Goal: Information Seeking & Learning: Learn about a topic

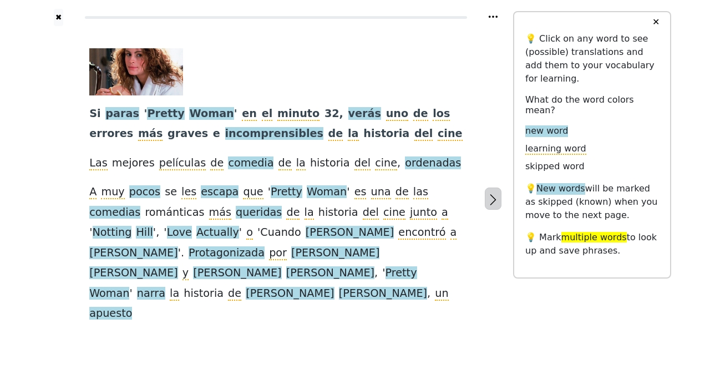
click at [501, 188] on button "button" at bounding box center [493, 199] width 17 height 22
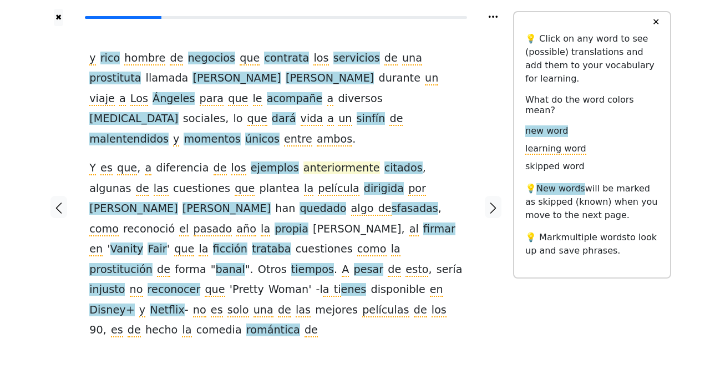
click at [304, 162] on span "anteriormente" at bounding box center [342, 169] width 77 height 14
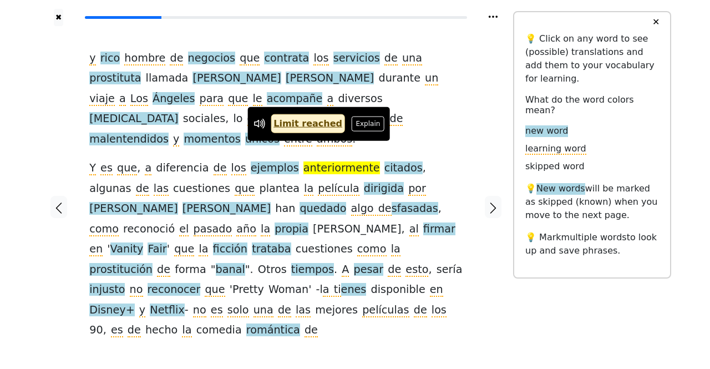
click at [304, 162] on span "anteriormente" at bounding box center [342, 169] width 77 height 14
click at [19, 134] on div "✖ y rico hombre de negocios que contrata los servicios de una prostituta llamad…" at bounding box center [355, 214] width 710 height 428
click at [462, 135] on div "y rico hombre de negocios que contrata los servicios de una prostituta llamada …" at bounding box center [276, 194] width 374 height 293
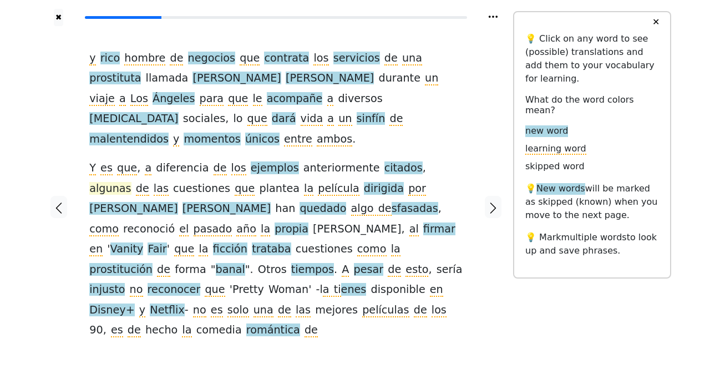
click at [131, 182] on span "algunas" at bounding box center [110, 189] width 42 height 14
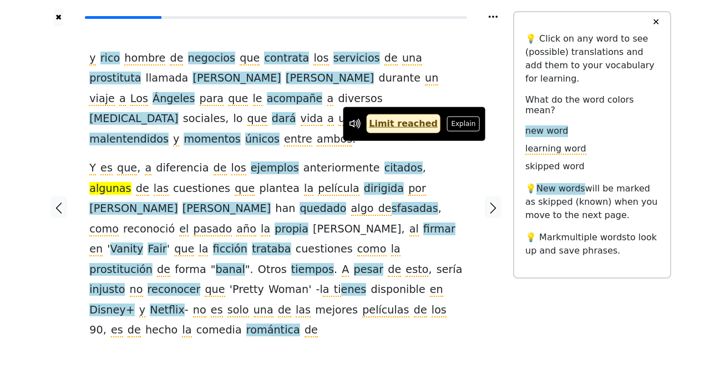
click at [480, 192] on div at bounding box center [493, 207] width 39 height 362
click at [38, 193] on div "✖ y rico hombre de negocios que contrata los servicios de una prostituta llamad…" at bounding box center [355, 214] width 710 height 428
click at [490, 243] on div at bounding box center [493, 207] width 39 height 362
click at [497, 201] on icon "button" at bounding box center [493, 207] width 13 height 13
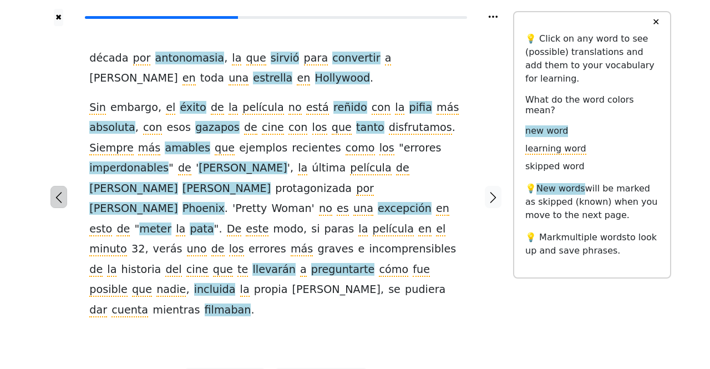
click at [58, 191] on icon "button" at bounding box center [58, 197] width 13 height 13
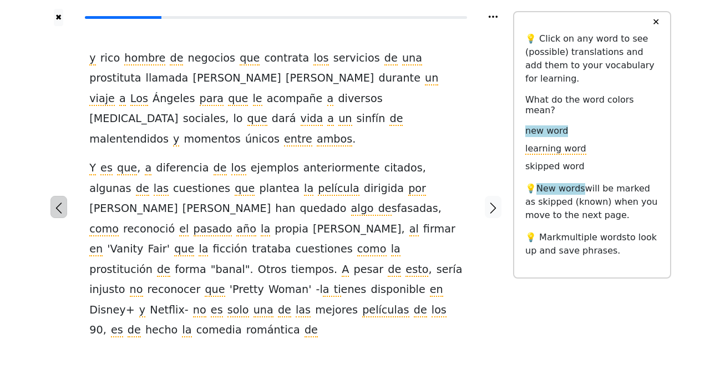
click at [59, 201] on icon "button" at bounding box center [58, 207] width 13 height 13
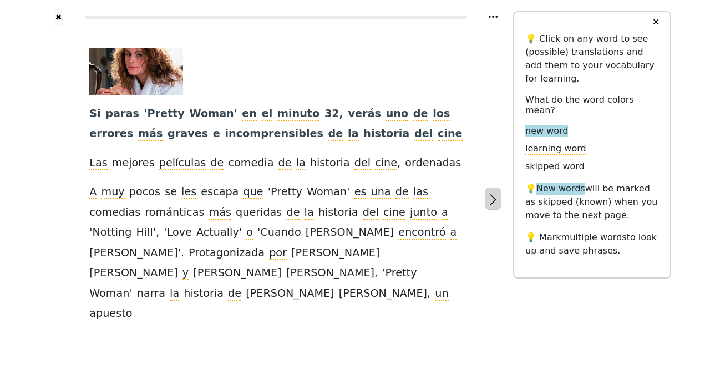
click at [490, 193] on icon "button" at bounding box center [493, 199] width 13 height 13
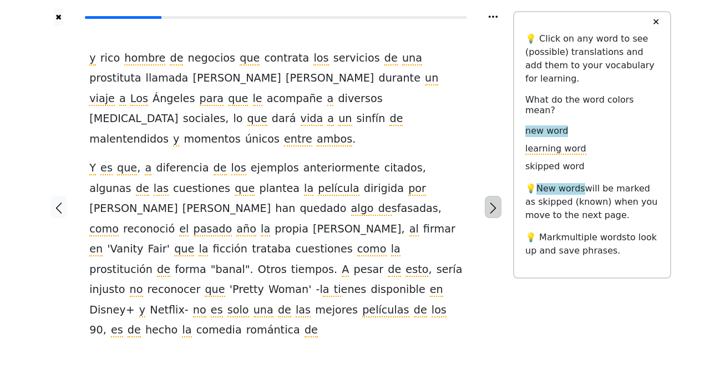
click at [490, 201] on icon "button" at bounding box center [493, 207] width 13 height 13
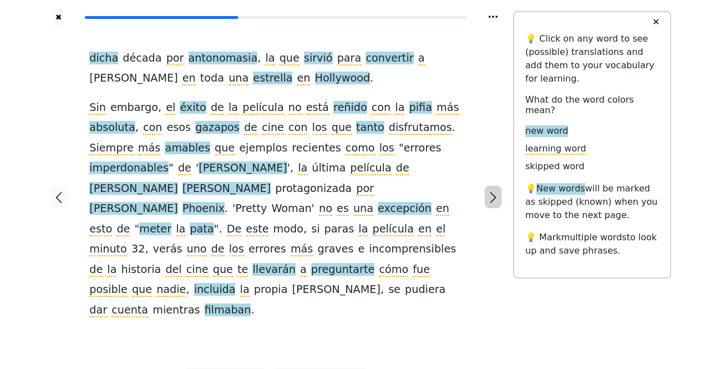
click at [488, 191] on icon "button" at bounding box center [493, 197] width 13 height 13
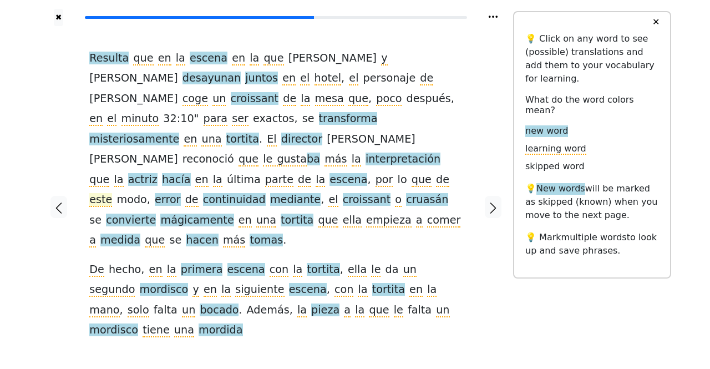
click at [112, 193] on span "este" at bounding box center [100, 200] width 23 height 14
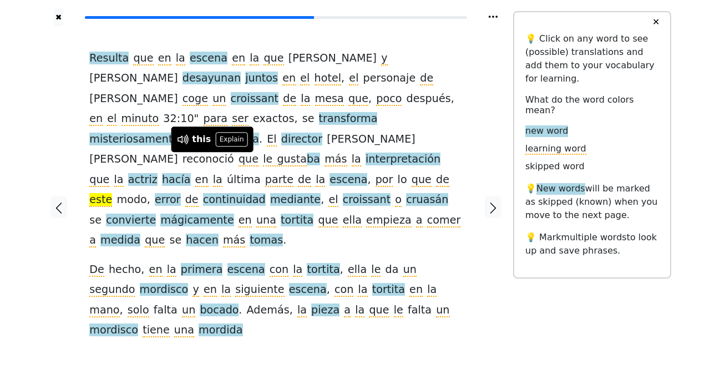
click at [112, 193] on span "este" at bounding box center [100, 200] width 23 height 14
click at [60, 243] on div at bounding box center [58, 207] width 39 height 362
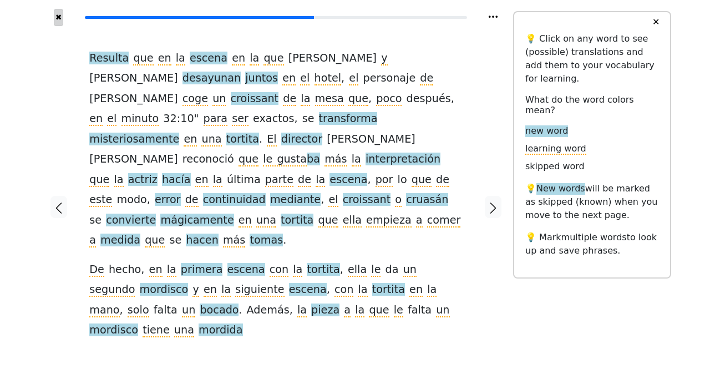
click at [54, 19] on button "✖" at bounding box center [58, 17] width 9 height 17
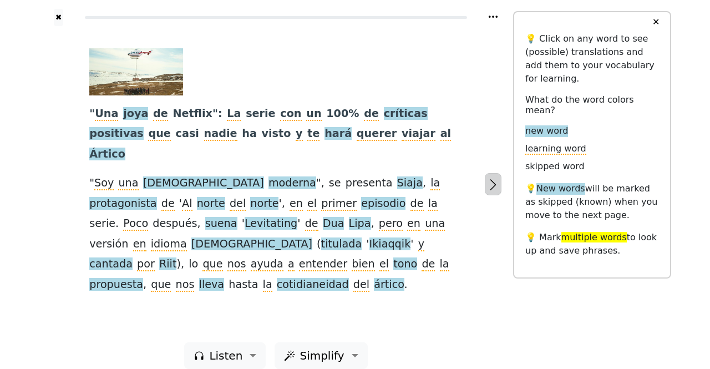
click at [494, 179] on icon "button" at bounding box center [493, 184] width 13 height 13
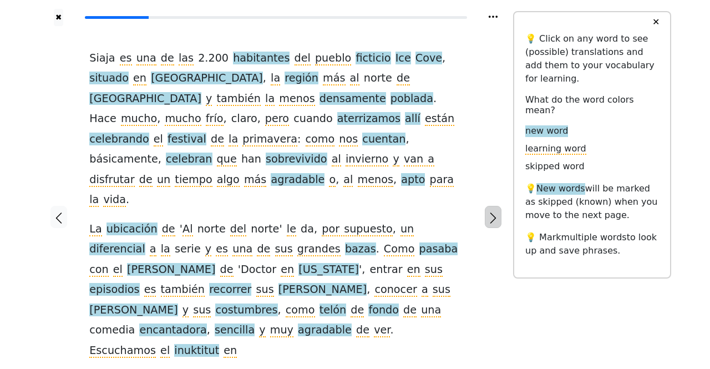
click at [491, 211] on icon "button" at bounding box center [493, 217] width 13 height 13
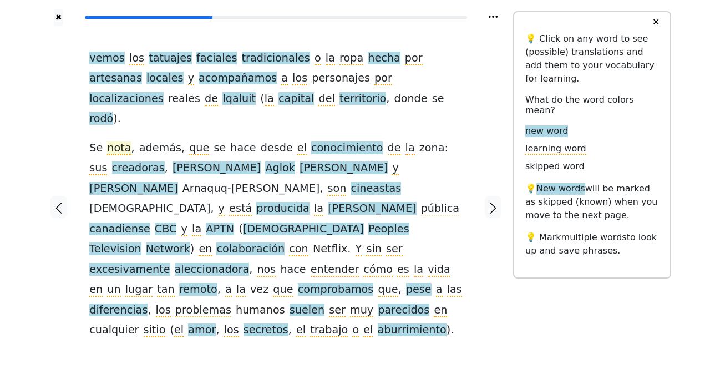
click at [119, 142] on span "nota" at bounding box center [119, 149] width 24 height 14
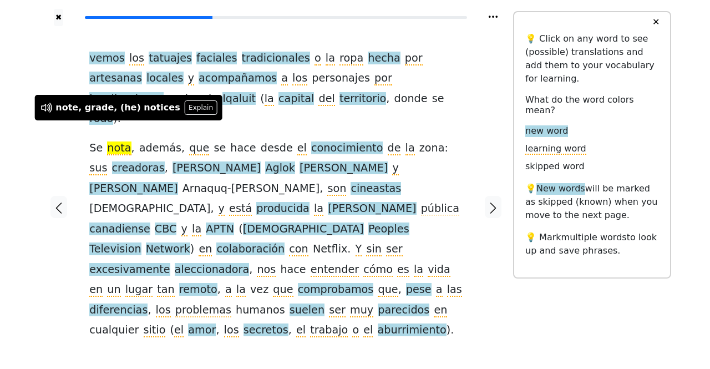
click at [56, 144] on div at bounding box center [58, 207] width 39 height 362
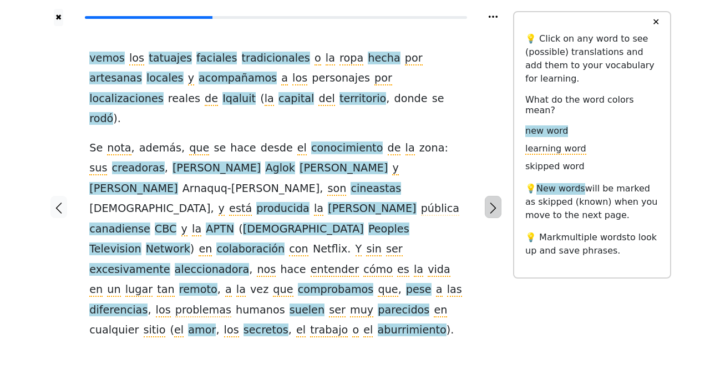
click at [495, 201] on icon "button" at bounding box center [493, 207] width 13 height 13
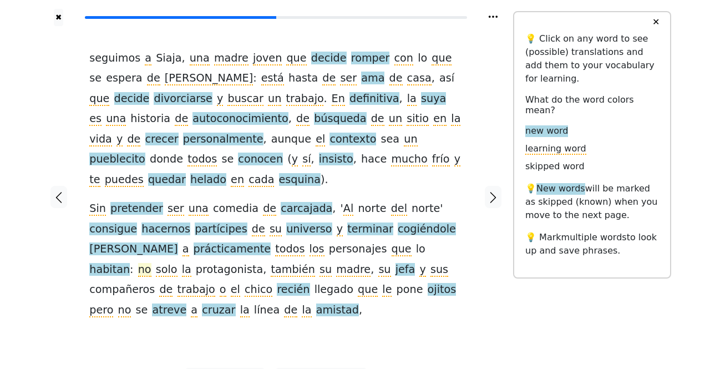
click at [152, 263] on span "no" at bounding box center [144, 270] width 13 height 14
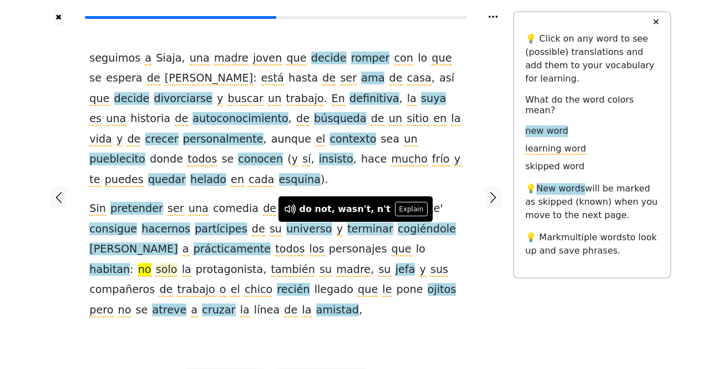
click at [178, 263] on span "solo" at bounding box center [167, 270] width 22 height 14
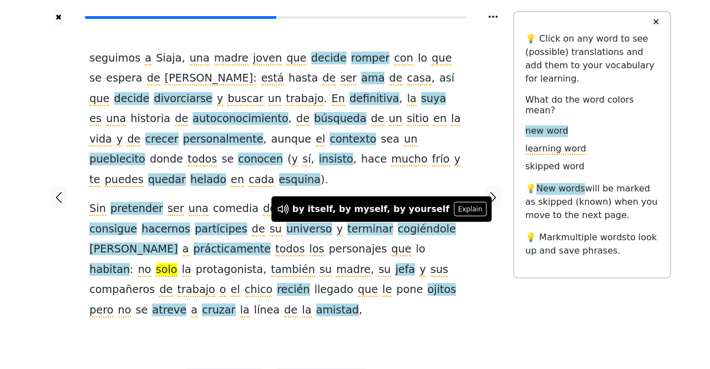
click at [488, 304] on div at bounding box center [493, 197] width 39 height 342
click at [488, 300] on div at bounding box center [493, 197] width 39 height 342
click at [108, 257] on div "seguimos a [PERSON_NAME] , una madre joven que decide romper con lo que se espe…" at bounding box center [276, 184] width 374 height 272
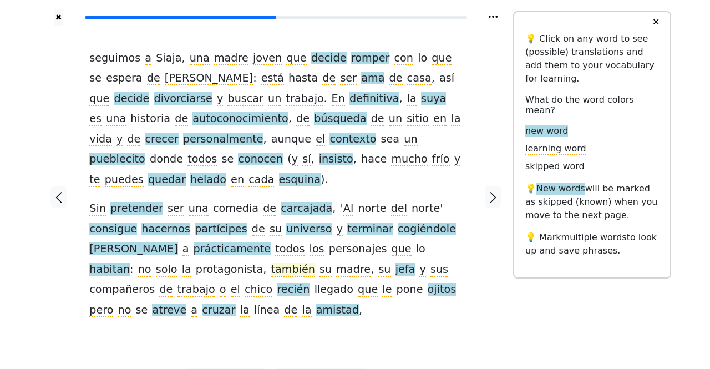
click at [271, 263] on span "también" at bounding box center [293, 270] width 44 height 14
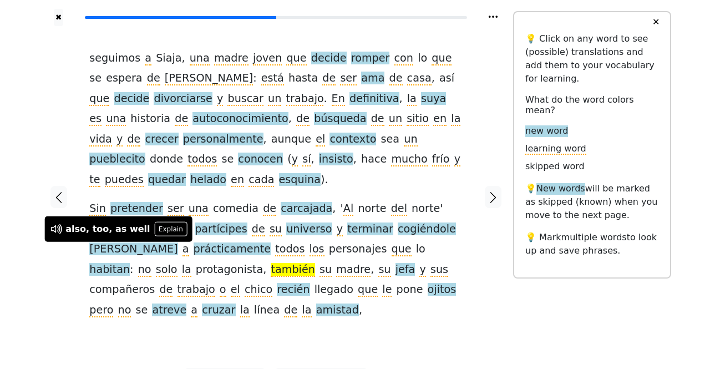
click at [64, 258] on div at bounding box center [58, 197] width 39 height 342
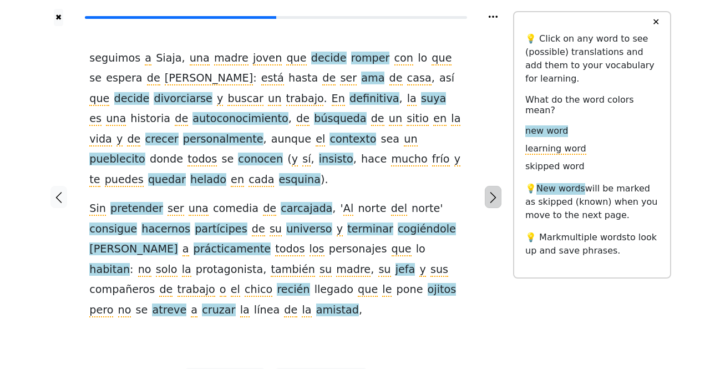
click at [498, 191] on icon "button" at bounding box center [493, 197] width 13 height 13
